Goal: Task Accomplishment & Management: Use online tool/utility

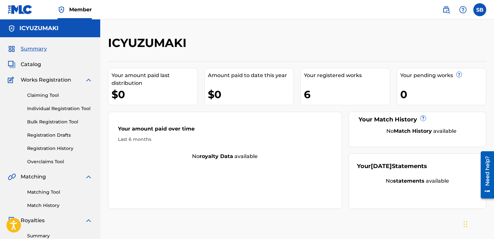
click at [341, 87] on div "6" at bounding box center [347, 94] width 86 height 15
click at [33, 61] on span "Catalog" at bounding box center [31, 64] width 20 height 8
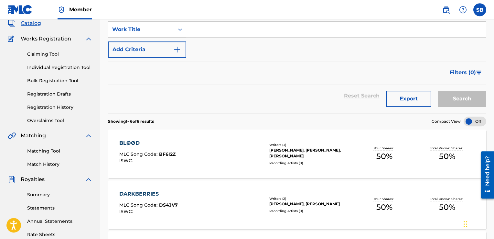
scroll to position [41, 0]
click at [37, 54] on link "Claiming Tool" at bounding box center [59, 54] width 65 height 7
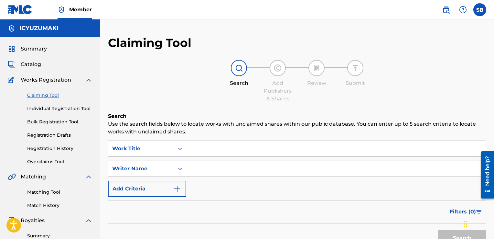
click at [221, 149] on input "Search Form" at bounding box center [336, 149] width 300 height 16
type input "Pisces tezzus"
click at [438, 230] on button "Search" at bounding box center [462, 238] width 49 height 16
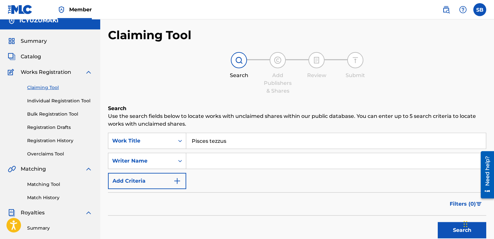
scroll to position [8, 0]
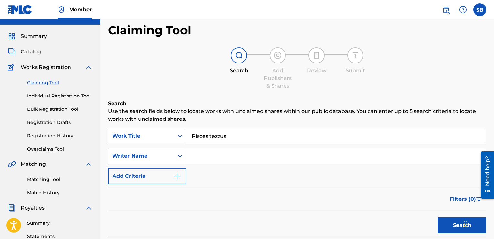
click at [146, 144] on div "Work Title" at bounding box center [147, 136] width 78 height 16
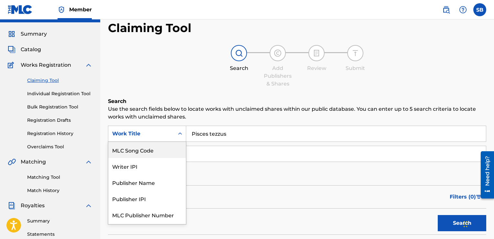
scroll to position [79, 0]
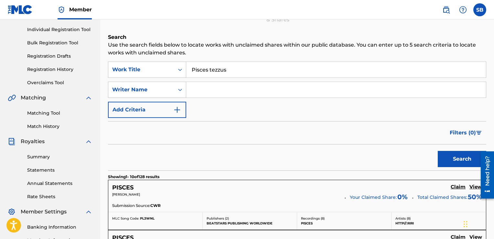
click at [49, 112] on link "Matching Tool" at bounding box center [59, 113] width 65 height 7
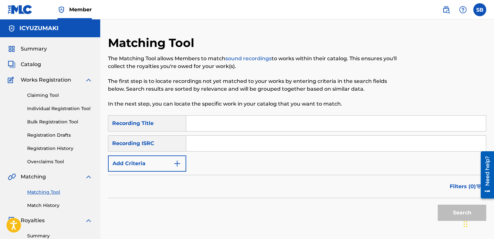
click at [228, 127] on input "Search Form" at bounding box center [336, 123] width 300 height 16
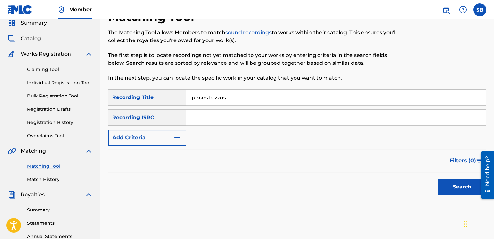
click at [438, 179] on button "Search" at bounding box center [462, 187] width 49 height 16
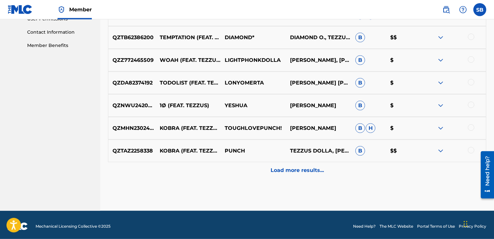
scroll to position [316, 0]
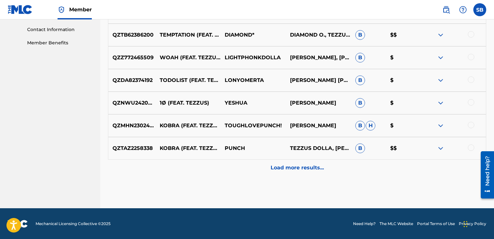
click at [298, 168] on p "Load more results..." at bounding box center [297, 168] width 53 height 8
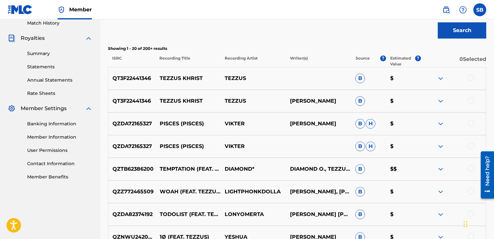
scroll to position [183, 0]
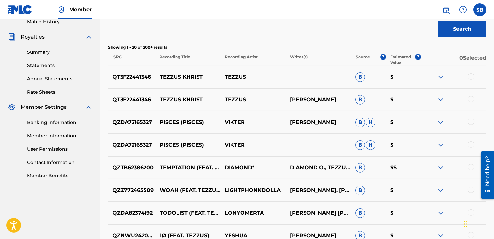
click at [441, 101] on img at bounding box center [441, 100] width 8 height 8
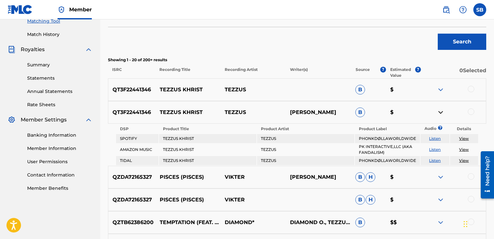
scroll to position [169, 0]
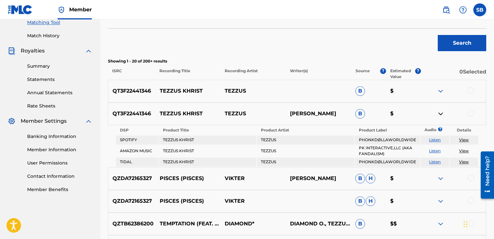
click at [442, 93] on img at bounding box center [441, 91] width 8 height 8
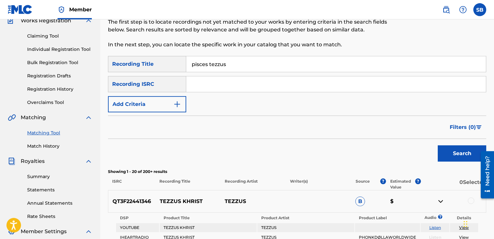
scroll to position [0, 0]
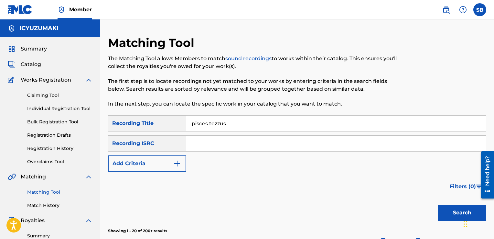
click at [230, 125] on input "pisces tezzus" at bounding box center [336, 123] width 300 height 16
type input "wassup with [PERSON_NAME]"
click at [438, 204] on button "Search" at bounding box center [462, 212] width 49 height 16
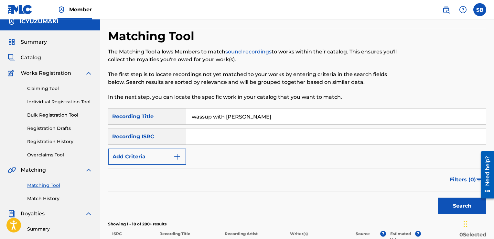
scroll to position [5, 0]
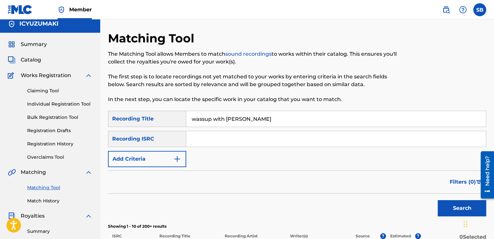
click at [137, 133] on div "Recording ISRC" at bounding box center [147, 139] width 78 height 16
click at [210, 114] on input "wassup with [PERSON_NAME]" at bounding box center [336, 119] width 300 height 16
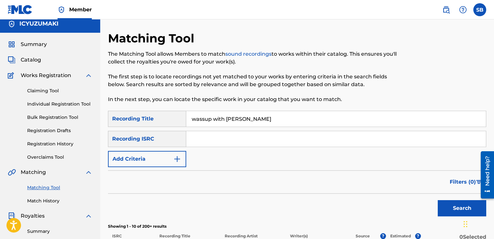
click at [210, 114] on input "wassup with [PERSON_NAME]" at bounding box center [336, 119] width 300 height 16
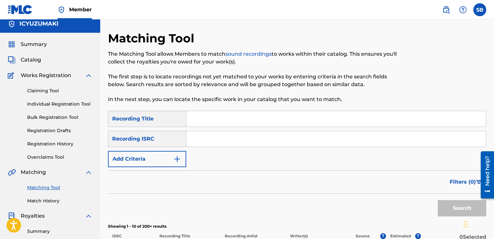
click at [221, 134] on input "Search Form" at bounding box center [336, 139] width 300 height 16
paste input "QZTBD2490817"
type input "QZTBD2490817"
click at [454, 206] on button "Search" at bounding box center [462, 208] width 49 height 16
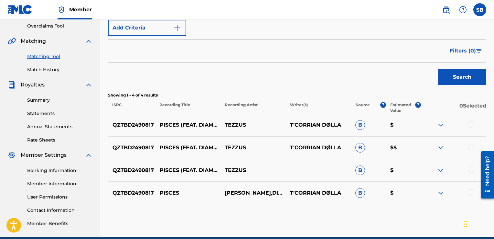
scroll to position [136, 0]
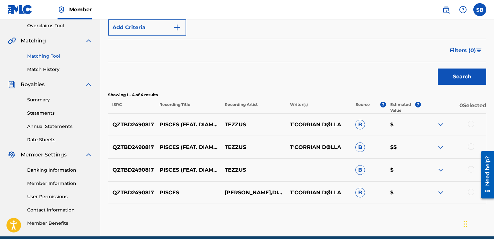
click at [442, 145] on img at bounding box center [441, 147] width 8 height 8
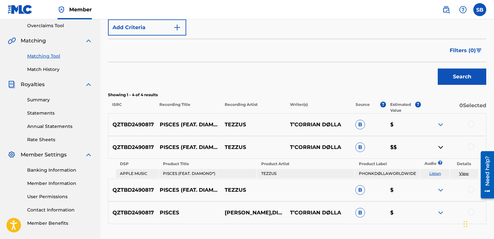
click at [442, 145] on img at bounding box center [441, 147] width 8 height 8
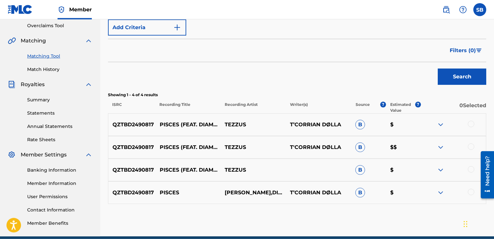
click at [439, 125] on img at bounding box center [441, 125] width 8 height 8
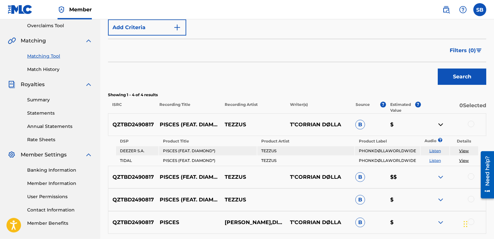
click at [439, 125] on img at bounding box center [441, 125] width 8 height 8
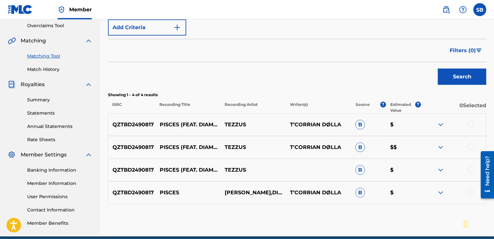
scroll to position [164, 0]
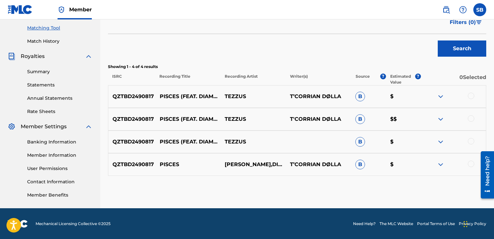
click at [470, 163] on div at bounding box center [471, 163] width 6 height 6
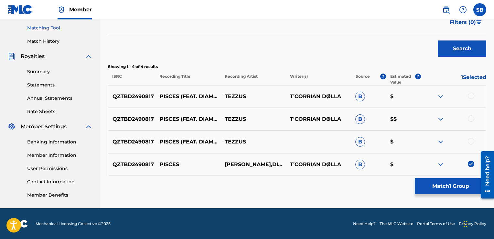
click at [471, 139] on div at bounding box center [471, 141] width 6 height 6
click at [472, 120] on div at bounding box center [471, 118] width 6 height 6
click at [471, 99] on div at bounding box center [453, 96] width 65 height 8
click at [471, 95] on div at bounding box center [471, 95] width 6 height 6
click at [430, 183] on button "Match 4 Groups" at bounding box center [450, 186] width 71 height 16
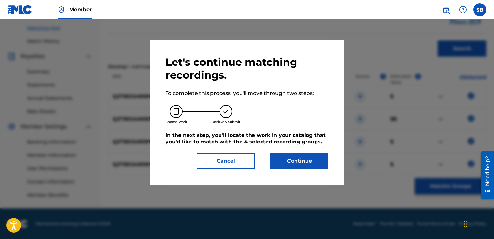
click at [296, 157] on button "Continue" at bounding box center [299, 161] width 58 height 16
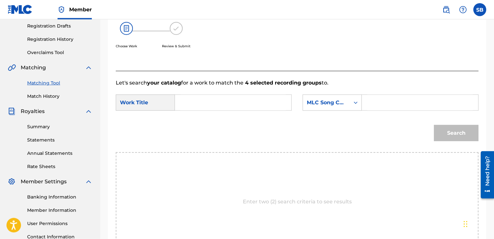
scroll to position [132, 0]
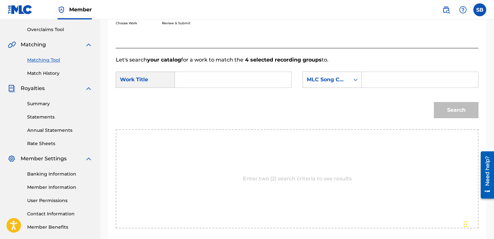
click at [180, 78] on div "Search Form" at bounding box center [233, 79] width 117 height 16
click at [197, 80] on input "Search Form" at bounding box center [232, 80] width 105 height 16
type input "pisces"
click at [233, 86] on input "pisces" at bounding box center [232, 80] width 105 height 16
click at [345, 82] on div "MLC Song Code" at bounding box center [326, 80] width 39 height 8
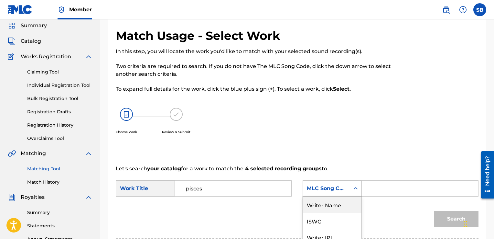
scroll to position [12, 0]
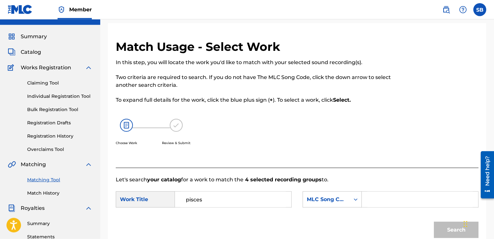
click at [381, 202] on input "Search Form" at bounding box center [419, 199] width 105 height 16
paste input "PO1QE3"
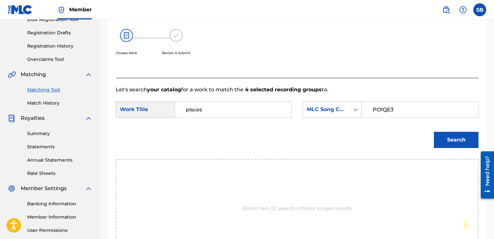
scroll to position [104, 0]
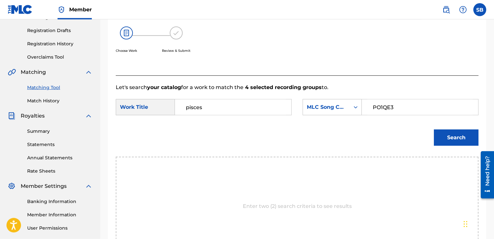
type input "PO1QE3"
click at [458, 135] on button "Search" at bounding box center [456, 137] width 45 height 16
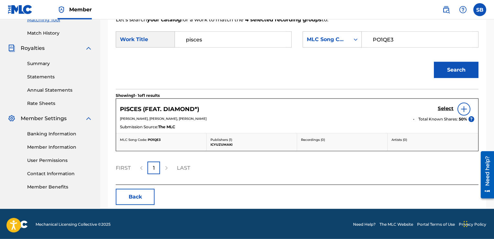
scroll to position [172, 0]
click at [466, 108] on img at bounding box center [464, 109] width 8 height 8
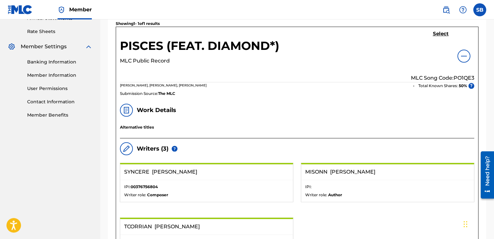
scroll to position [202, 0]
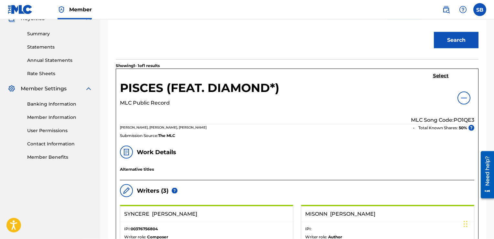
click at [440, 76] on h5 "Select" at bounding box center [441, 76] width 16 height 6
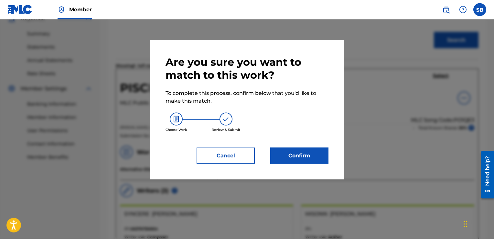
click at [292, 155] on button "Confirm" at bounding box center [299, 155] width 58 height 16
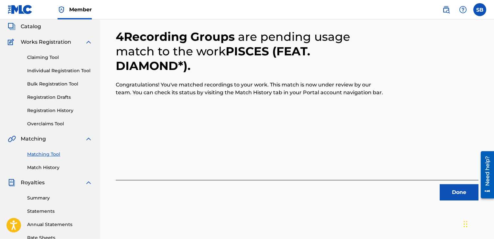
scroll to position [38, 0]
click at [448, 189] on button "Done" at bounding box center [459, 192] width 39 height 16
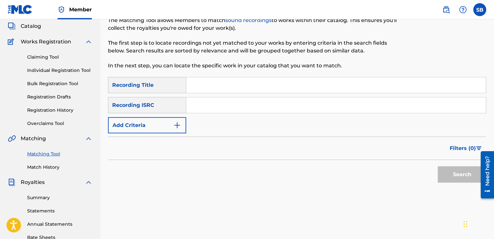
click at [222, 101] on input "Search Form" at bounding box center [336, 105] width 300 height 16
click at [205, 104] on input "Search Form" at bounding box center [336, 105] width 300 height 16
paste input "QZNWZ2235788"
type input "QZNWZ2235788"
click at [456, 172] on button "Search" at bounding box center [462, 174] width 49 height 16
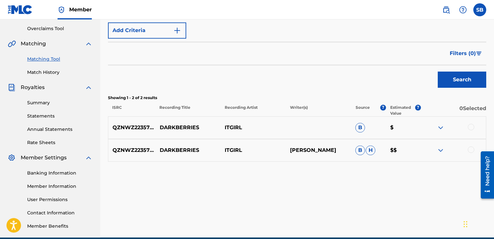
scroll to position [162, 0]
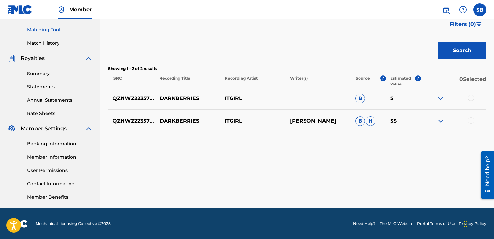
click at [469, 96] on div at bounding box center [471, 97] width 6 height 6
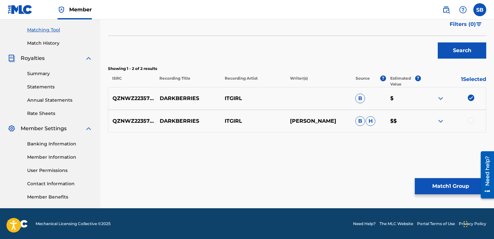
click at [471, 118] on div at bounding box center [471, 120] width 6 height 6
click at [438, 186] on button "Match 2 Groups" at bounding box center [450, 186] width 71 height 16
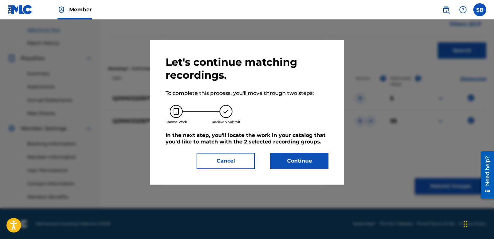
click at [294, 156] on button "Continue" at bounding box center [299, 161] width 58 height 16
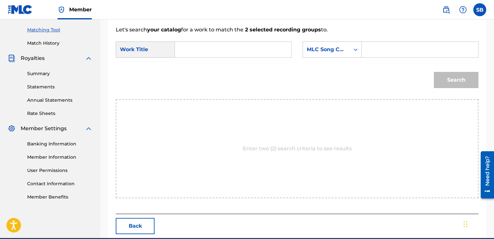
click at [373, 47] on input "Search Form" at bounding box center [419, 50] width 105 height 16
paste input "DS4JV7"
type input "DS4JV7"
click at [243, 52] on input "Search Form" at bounding box center [232, 50] width 105 height 16
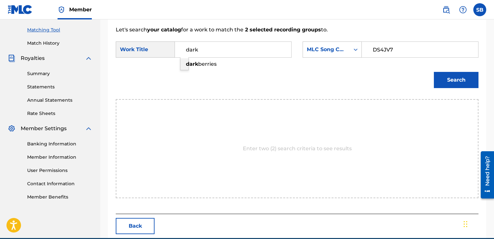
click at [206, 62] on span "berries" at bounding box center [207, 64] width 18 height 6
type input "darkberries"
click at [447, 82] on button "Search" at bounding box center [456, 80] width 45 height 16
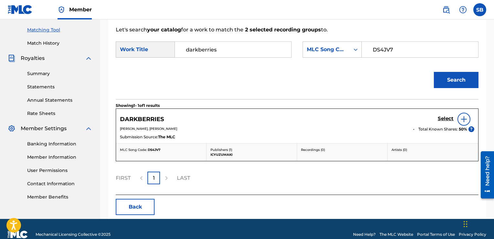
scroll to position [172, 0]
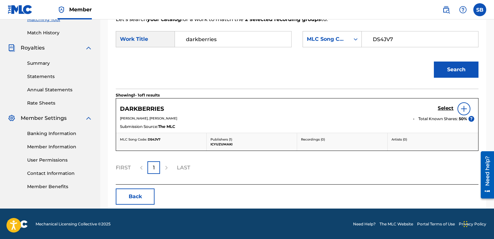
click at [443, 109] on h5 "Select" at bounding box center [446, 108] width 16 height 6
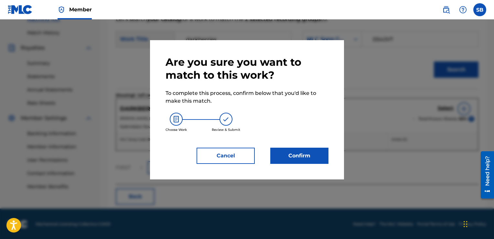
click at [298, 152] on button "Confirm" at bounding box center [299, 155] width 58 height 16
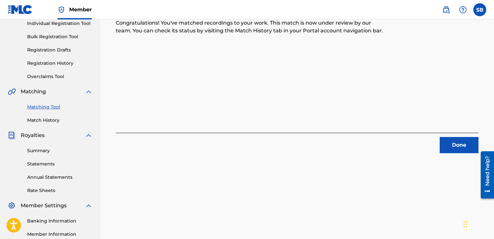
scroll to position [75, 0]
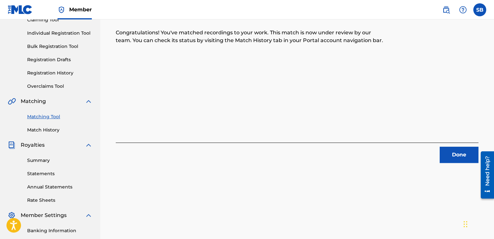
click at [459, 150] on button "Done" at bounding box center [459, 154] width 39 height 16
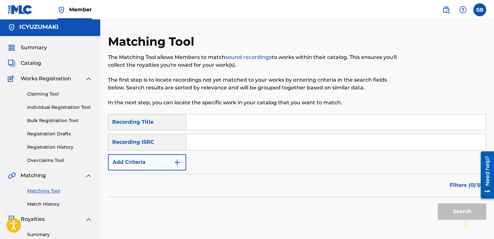
scroll to position [0, 0]
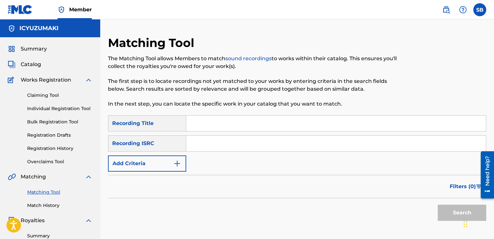
click at [198, 140] on input "Search Form" at bounding box center [336, 143] width 300 height 16
paste input "QZTBF2593275"
type input "QZTBF2593275"
click at [444, 214] on button "Search" at bounding box center [462, 212] width 49 height 16
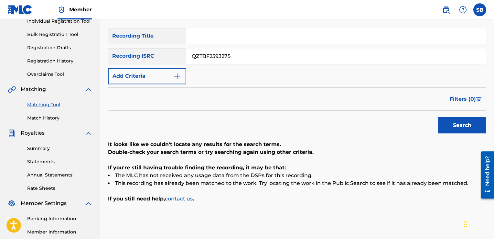
scroll to position [69, 0]
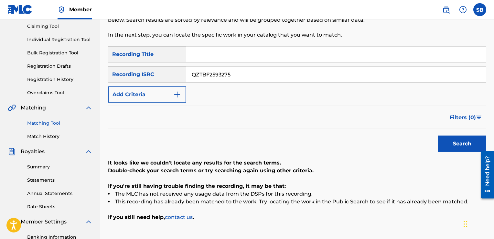
click at [240, 73] on input "QZTBF2593275" at bounding box center [336, 75] width 300 height 16
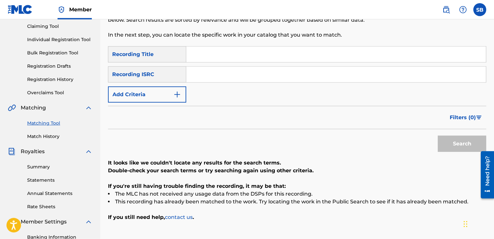
click at [215, 72] on input "Search Form" at bounding box center [336, 75] width 300 height 16
type input "v"
paste input "QZHN62538642"
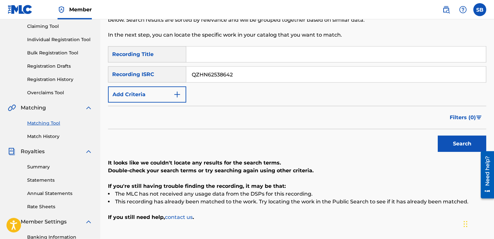
click at [438, 135] on button "Search" at bounding box center [462, 143] width 49 height 16
click at [189, 75] on input "QZHN62538642" at bounding box center [336, 75] width 300 height 16
click at [261, 74] on input "QZHN62538642" at bounding box center [336, 75] width 300 height 16
paste input "RP52523537"
click at [438, 135] on button "Search" at bounding box center [462, 143] width 49 height 16
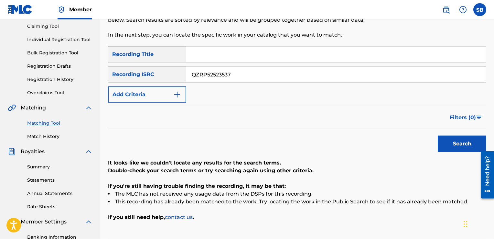
paste input "HN62538642"
type input "QZHN62538642"
click at [438, 135] on button "Search" at bounding box center [462, 143] width 49 height 16
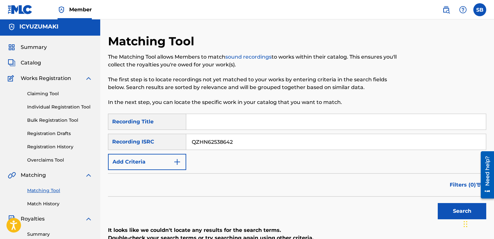
scroll to position [0, 0]
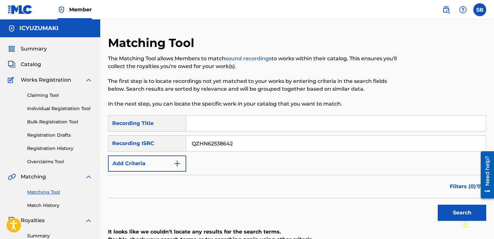
click at [30, 64] on span "Catalog" at bounding box center [31, 64] width 20 height 8
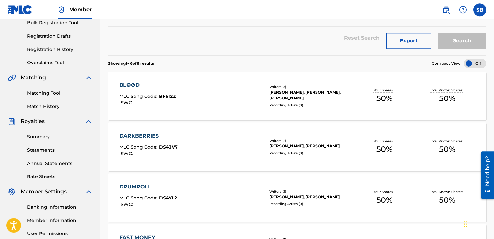
scroll to position [55, 0]
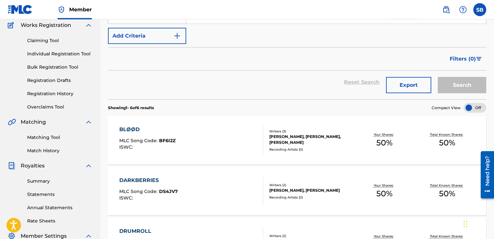
click at [49, 149] on link "Match History" at bounding box center [59, 150] width 65 height 7
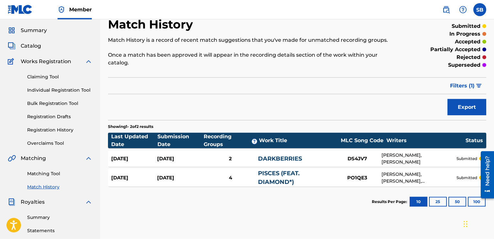
scroll to position [91, 0]
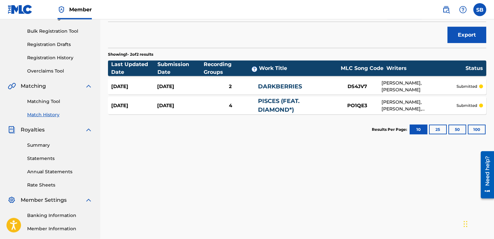
click at [41, 145] on link "Summary" at bounding box center [59, 145] width 65 height 7
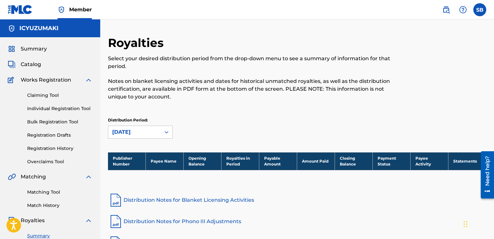
scroll to position [105, 0]
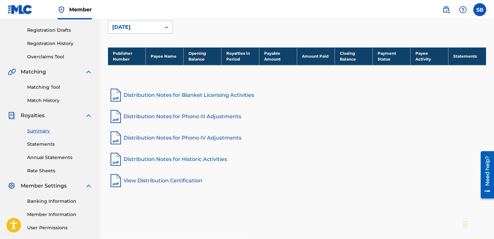
click at [39, 142] on link "Statements" at bounding box center [59, 144] width 65 height 7
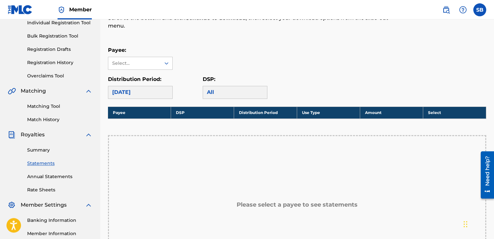
scroll to position [85, 0]
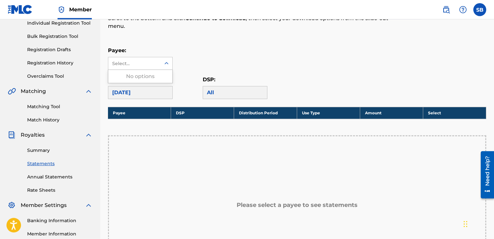
click at [157, 57] on div "Select..." at bounding box center [134, 63] width 52 height 12
click at [186, 52] on div "Payee: Use Up and Down to choose options, press Enter to select the currently f…" at bounding box center [297, 58] width 378 height 23
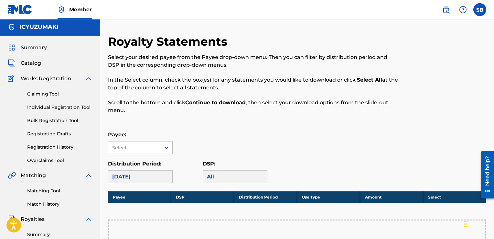
scroll to position [0, 0]
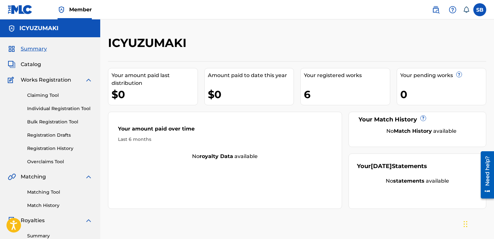
click at [30, 64] on span "Catalog" at bounding box center [31, 64] width 20 height 8
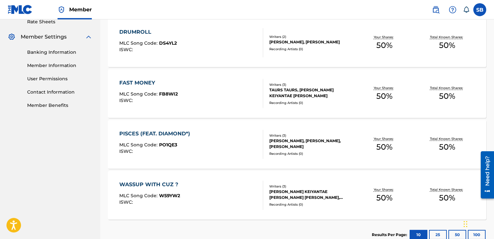
scroll to position [295, 0]
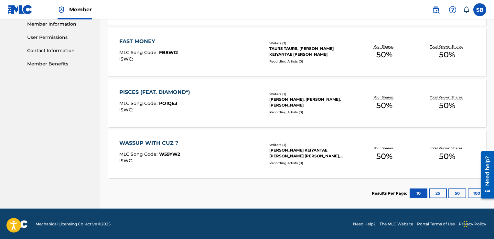
click at [181, 102] on div "MLC Song Code : PO1QE3" at bounding box center [156, 104] width 74 height 6
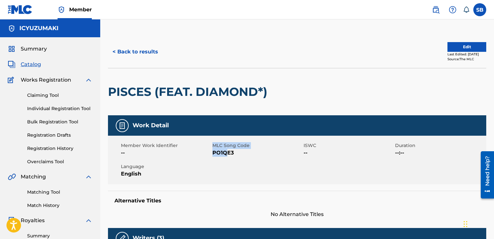
drag, startPoint x: 208, startPoint y: 151, endPoint x: 229, endPoint y: 153, distance: 20.5
click at [211, 153] on span "--" at bounding box center [166, 153] width 90 height 8
click at [229, 153] on span "PO1QE3" at bounding box center [257, 153] width 90 height 8
drag, startPoint x: 233, startPoint y: 153, endPoint x: 213, endPoint y: 155, distance: 20.2
click at [213, 155] on span "PO1QE3" at bounding box center [257, 153] width 90 height 8
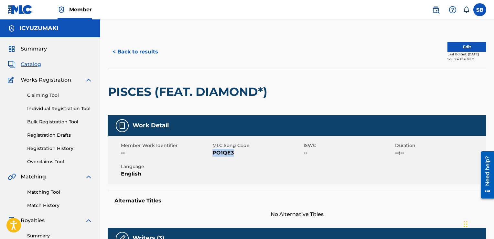
copy span "PO1QE3"
click at [129, 54] on button "< Back to results" at bounding box center [135, 52] width 55 height 16
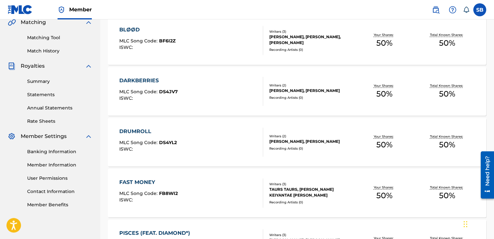
scroll to position [154, 0]
click at [169, 93] on span "DS4JV7" at bounding box center [168, 92] width 19 height 6
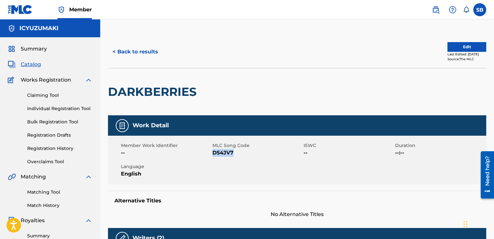
drag, startPoint x: 241, startPoint y: 153, endPoint x: 214, endPoint y: 152, distance: 27.5
click at [214, 152] on span "DS4JV7" at bounding box center [257, 153] width 90 height 8
copy span "DS4JV7"
click at [114, 48] on button "< Back to results" at bounding box center [135, 52] width 55 height 16
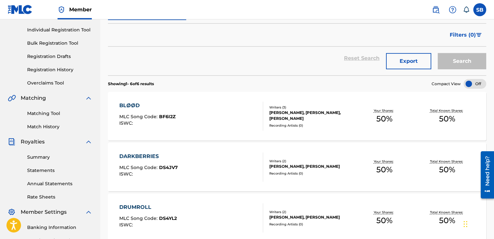
scroll to position [84, 0]
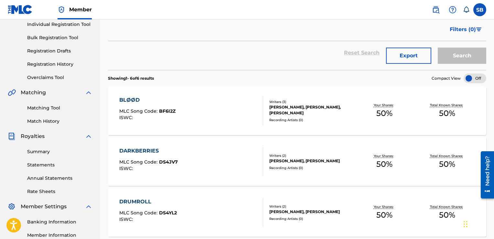
click at [39, 108] on link "Matching Tool" at bounding box center [59, 107] width 65 height 7
click at [46, 41] on link "Bulk Registration Tool" at bounding box center [59, 37] width 65 height 7
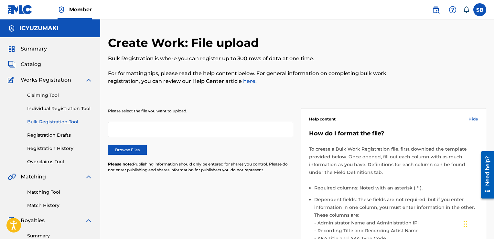
click at [42, 205] on link "Match History" at bounding box center [59, 205] width 65 height 7
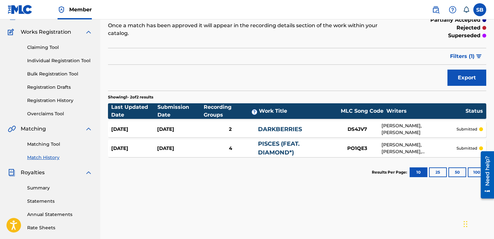
scroll to position [48, 0]
click at [280, 140] on link "PISCES (FEAT. DIAMOND*)" at bounding box center [279, 148] width 42 height 16
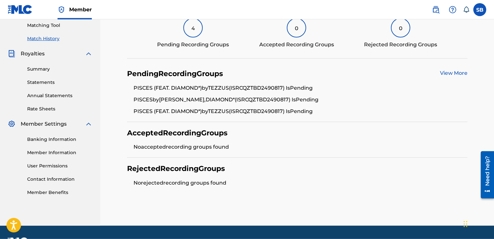
scroll to position [173, 0]
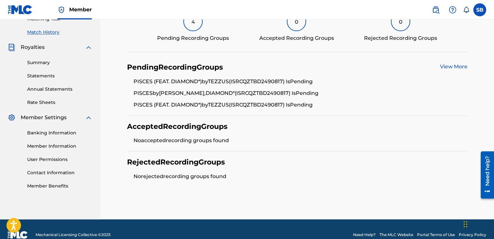
click at [446, 67] on link "View More" at bounding box center [453, 66] width 27 height 6
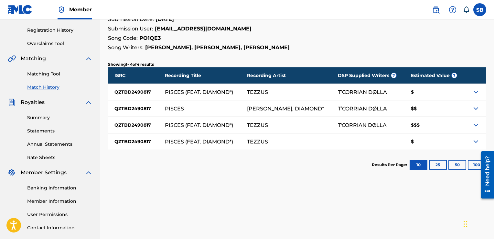
scroll to position [119, 0]
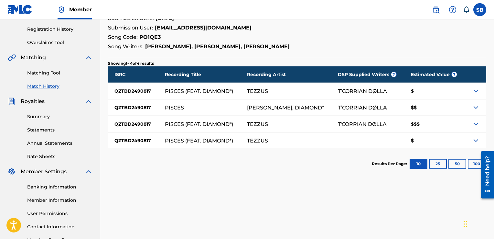
click at [480, 123] on div at bounding box center [476, 124] width 22 height 16
click at [475, 124] on img at bounding box center [476, 124] width 8 height 8
